Goal: Transaction & Acquisition: Purchase product/service

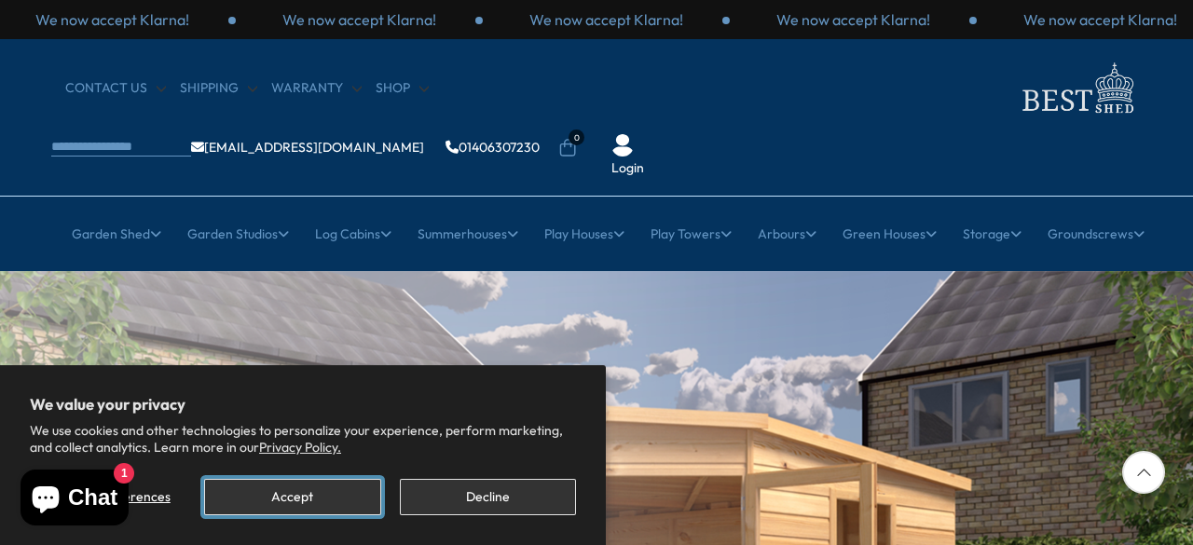
click at [303, 499] on button "Accept" at bounding box center [292, 497] width 176 height 36
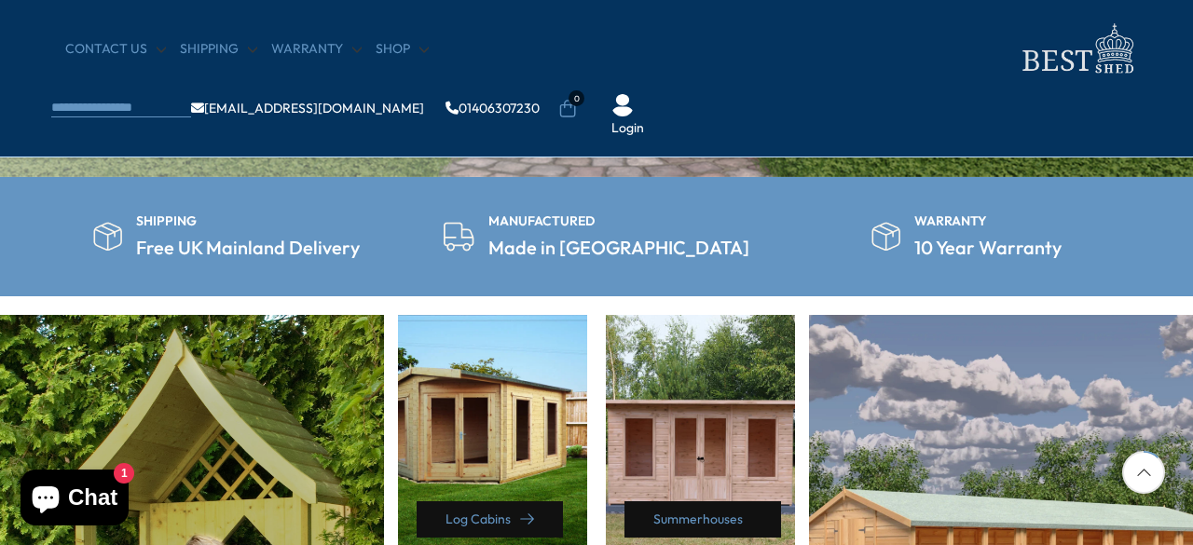
scroll to position [671, 0]
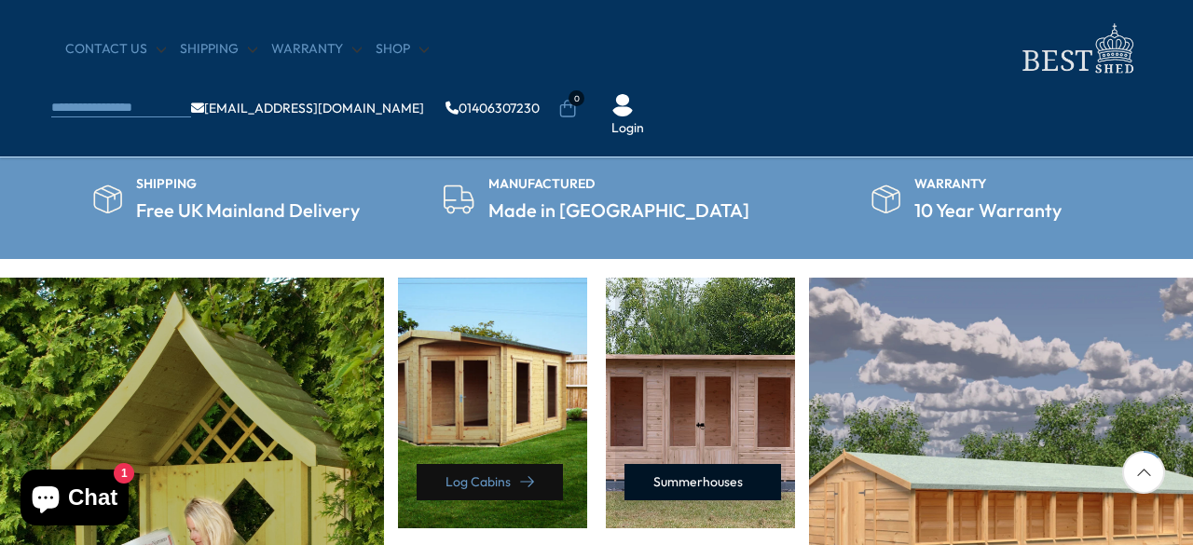
click at [686, 471] on link "Summerhouses" at bounding box center [703, 482] width 157 height 36
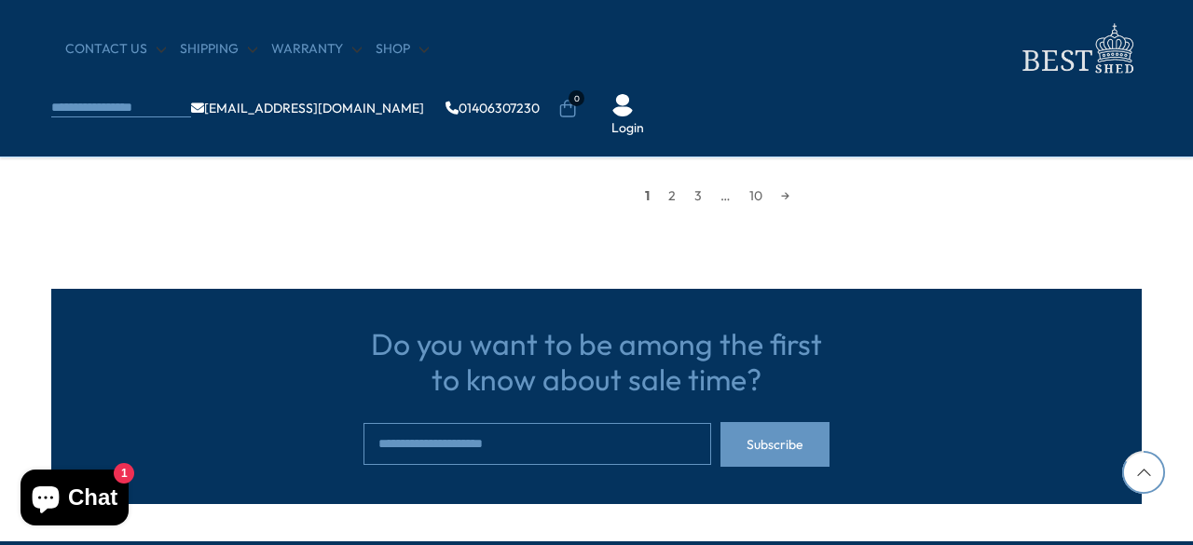
scroll to position [1977, 0]
